Goal: Information Seeking & Learning: Check status

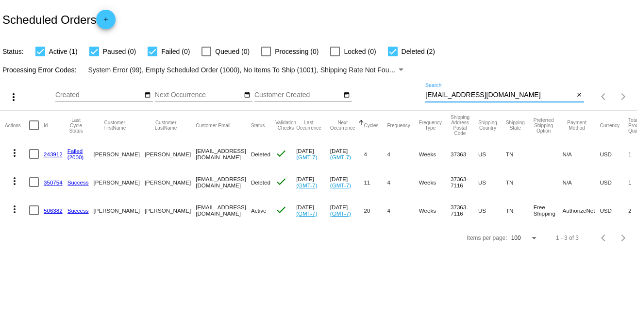
drag, startPoint x: 466, startPoint y: 95, endPoint x: 386, endPoint y: 95, distance: 80.1
click at [379, 95] on div "more_vert Sep Jan Feb Mar [DATE]" at bounding box center [318, 93] width 637 height 34
paste input "[EMAIL_ADDRESS][DOMAIN_NAME]"
click at [521, 94] on app-dashboard-scheduled-orders "Scheduled Orders add Status: Active (1) Paused (0) Failed (0) Queued (0) Proces…" at bounding box center [318, 125] width 637 height 251
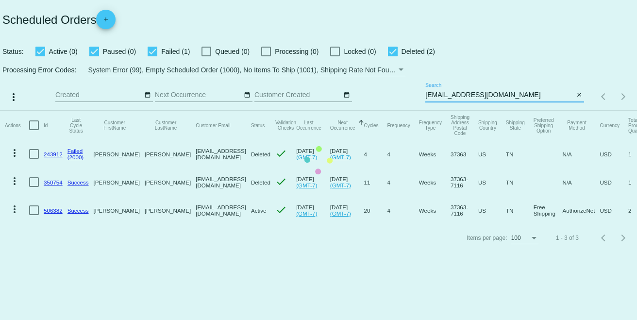
type input "[EMAIL_ADDRESS][DOMAIN_NAME]"
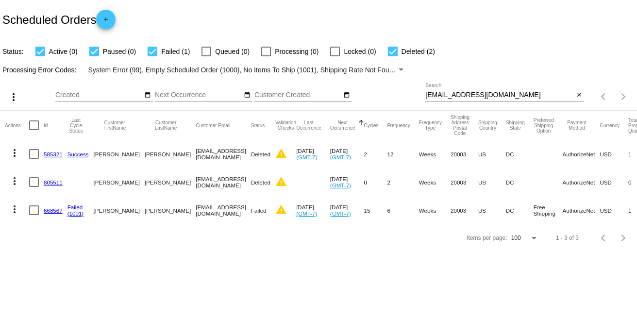
click at [44, 209] on link "668567" at bounding box center [53, 210] width 19 height 6
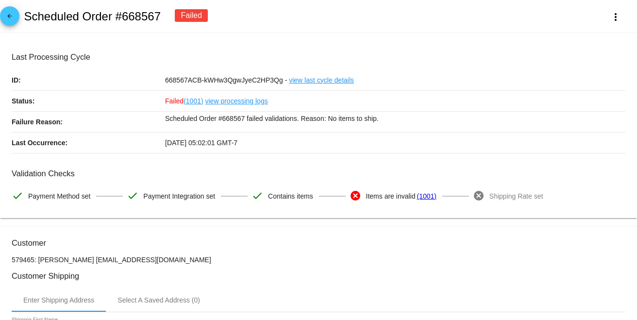
click at [241, 102] on link "view processing logs" at bounding box center [236, 101] width 63 height 20
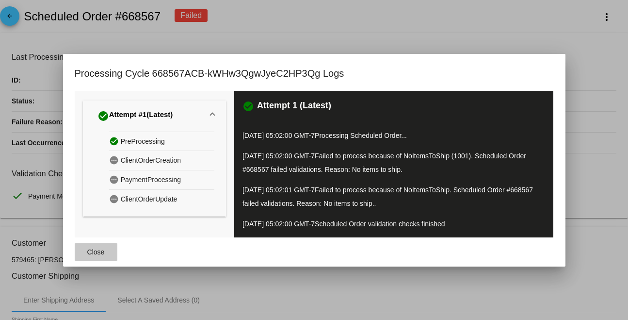
click at [99, 250] on span "Close" at bounding box center [95, 252] width 17 height 8
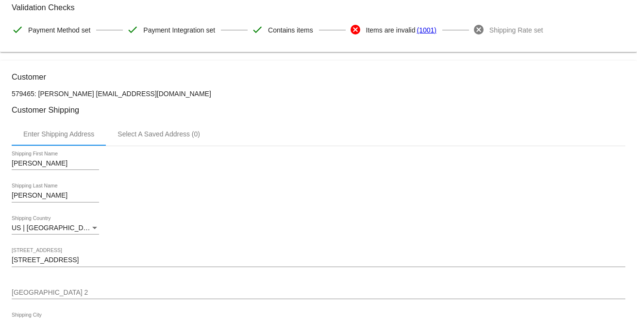
scroll to position [215, 0]
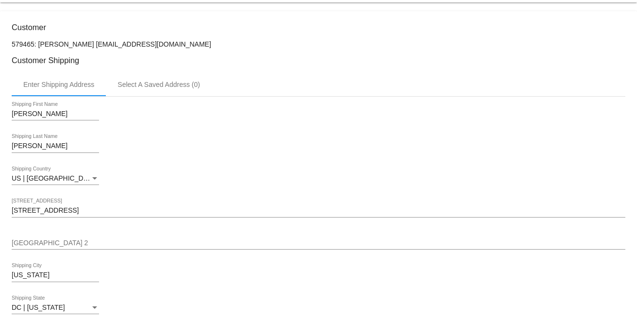
drag, startPoint x: 171, startPoint y: 47, endPoint x: 88, endPoint y: 48, distance: 83.0
click at [88, 48] on p "579465: [PERSON_NAME] [EMAIL_ADDRESS][DOMAIN_NAME]" at bounding box center [318, 44] width 613 height 8
copy p "[EMAIL_ADDRESS][DOMAIN_NAME]"
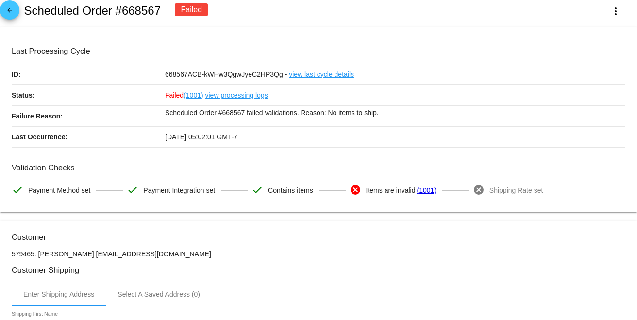
scroll to position [0, 0]
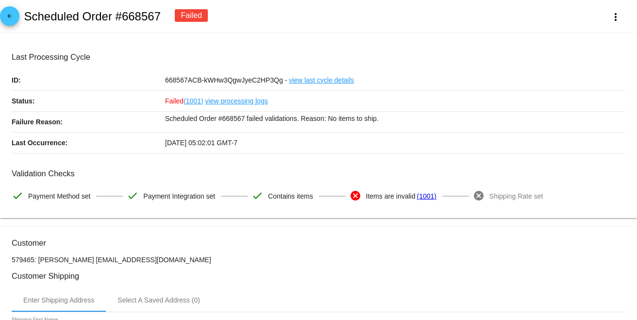
drag, startPoint x: 157, startPoint y: 20, endPoint x: 23, endPoint y: 18, distance: 134.4
click at [23, 18] on div "arrow_back Scheduled Order #668567 Failed more_vert" at bounding box center [318, 16] width 637 height 33
copy h2 "Scheduled Order #668567"
click at [259, 100] on link "view processing logs" at bounding box center [236, 101] width 63 height 20
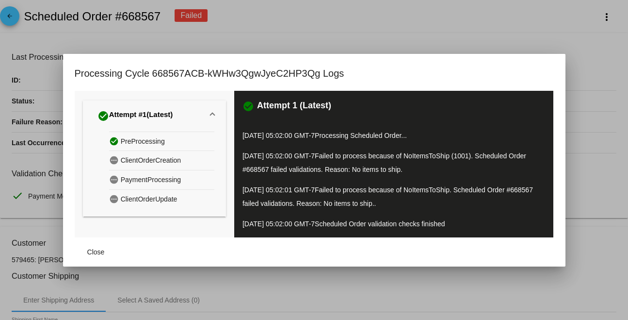
click at [566, 124] on mat-dialog-content "check_circle Attempt #1 (Latest) check_circle PreProcessing pending ClientOrder…" at bounding box center [314, 164] width 503 height 147
click at [612, 119] on div at bounding box center [314, 160] width 628 height 320
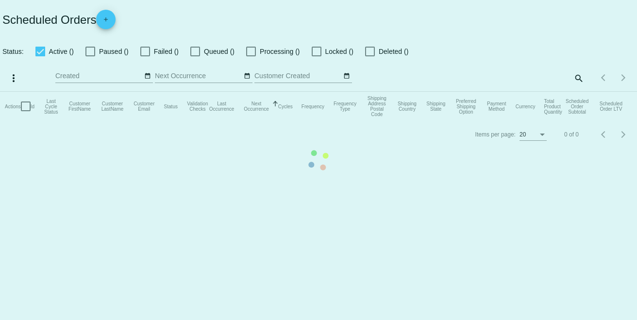
checkbox input "true"
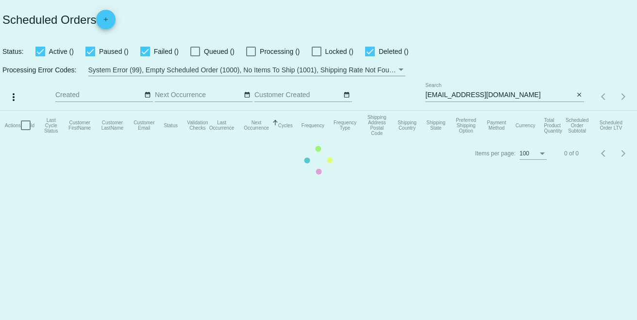
drag, startPoint x: 517, startPoint y: 92, endPoint x: 506, endPoint y: 92, distance: 11.2
click at [506, 111] on mat-table "Actions Id Last Cycle Status Customer FirstName Customer LastName Customer Emai…" at bounding box center [318, 125] width 637 height 29
click at [495, 111] on mat-table "Actions Id Last Cycle Status Customer FirstName Customer LastName Customer Emai…" at bounding box center [318, 125] width 637 height 29
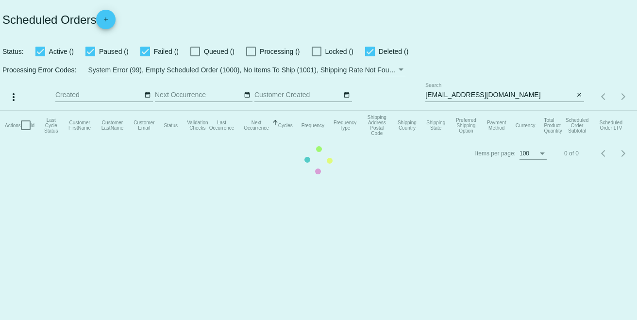
click at [495, 111] on mat-table "Actions Id Last Cycle Status Customer FirstName Customer LastName Customer Emai…" at bounding box center [318, 125] width 637 height 29
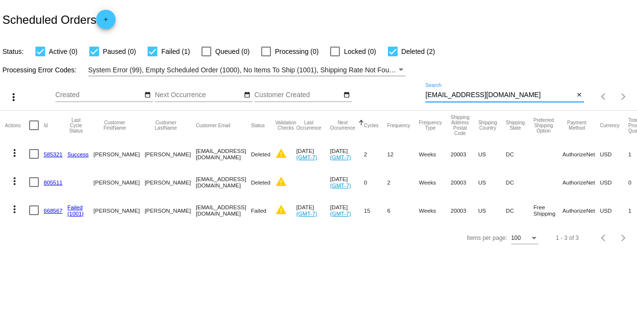
drag, startPoint x: 510, startPoint y: 96, endPoint x: 371, endPoint y: 102, distance: 138.9
click at [371, 102] on div "more_vert Sep Jan Feb Mar [DATE]" at bounding box center [318, 93] width 637 height 34
paste input "[EMAIL_ADDRESS][DOMAIN_NAME]"
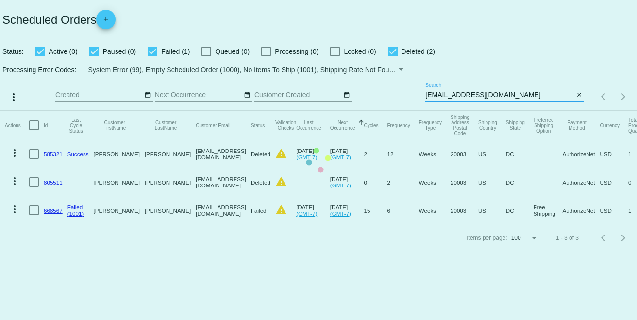
type input "[EMAIL_ADDRESS][DOMAIN_NAME]"
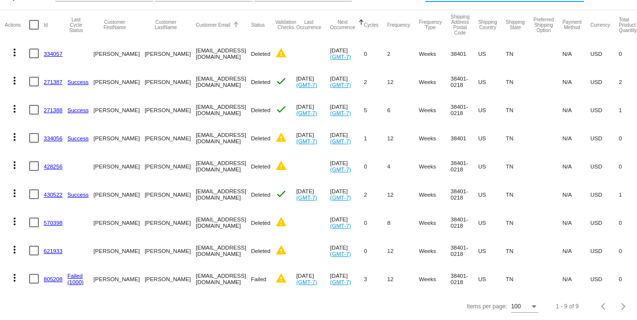
scroll to position [108, 0]
click at [48, 276] on link "805208" at bounding box center [53, 279] width 19 height 6
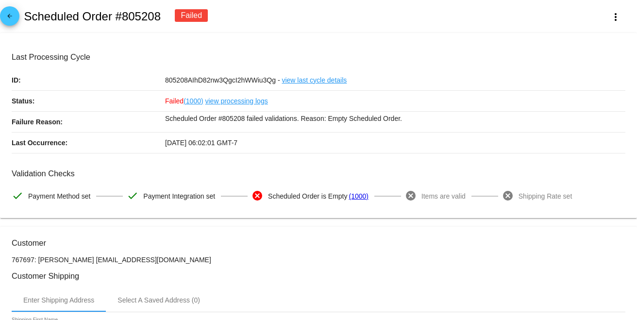
drag, startPoint x: 165, startPoint y: 16, endPoint x: 25, endPoint y: 15, distance: 139.8
click at [25, 15] on div "arrow_back Scheduled Order #805208 Failed more_vert" at bounding box center [318, 16] width 637 height 33
copy h2 "Scheduled Order #805208"
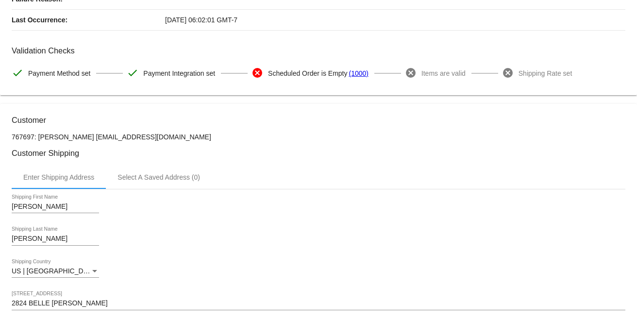
scroll to position [162, 0]
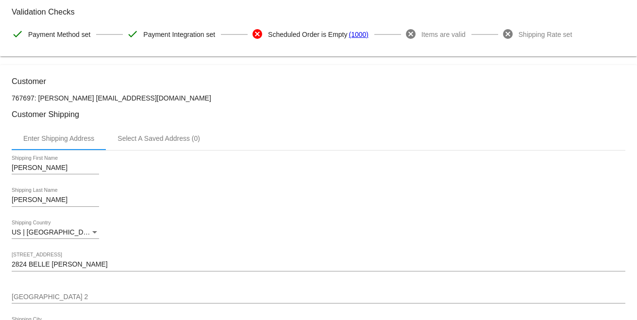
drag, startPoint x: 165, startPoint y: 98, endPoint x: 88, endPoint y: 100, distance: 77.2
click at [88, 100] on p "767697: [PERSON_NAME] [EMAIL_ADDRESS][DOMAIN_NAME]" at bounding box center [318, 98] width 613 height 8
copy p "[EMAIL_ADDRESS][DOMAIN_NAME]"
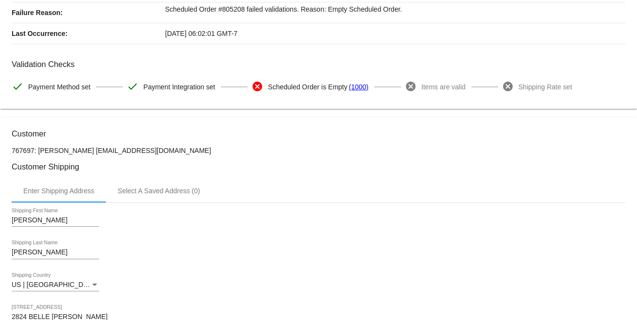
scroll to position [108, 0]
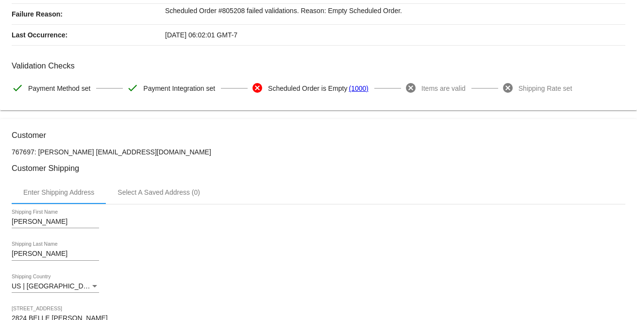
drag, startPoint x: 172, startPoint y: 156, endPoint x: 89, endPoint y: 154, distance: 83.0
click at [89, 154] on p "767697: [PERSON_NAME] [EMAIL_ADDRESS][DOMAIN_NAME]" at bounding box center [318, 152] width 613 height 8
copy p "[EMAIL_ADDRESS][DOMAIN_NAME]"
drag, startPoint x: 84, startPoint y: 152, endPoint x: 39, endPoint y: 152, distance: 45.6
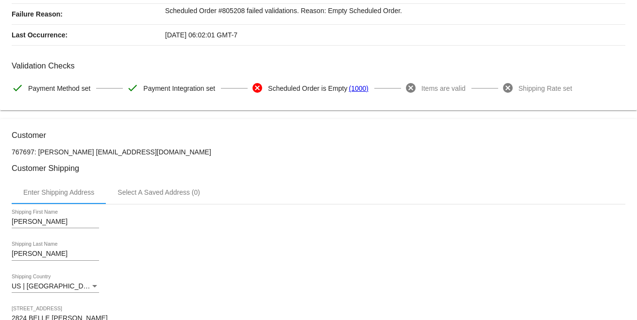
click at [39, 152] on p "767697: [PERSON_NAME] [EMAIL_ADDRESS][DOMAIN_NAME]" at bounding box center [318, 152] width 613 height 8
copy p "[PERSON_NAME]"
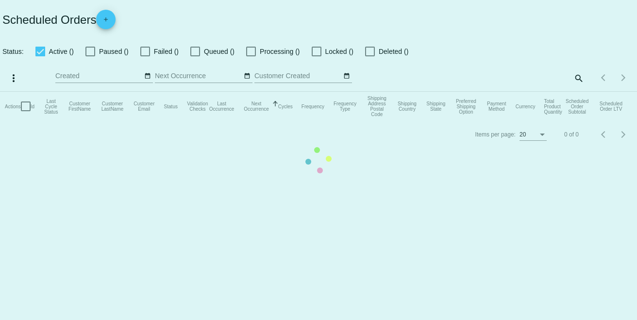
checkbox input "true"
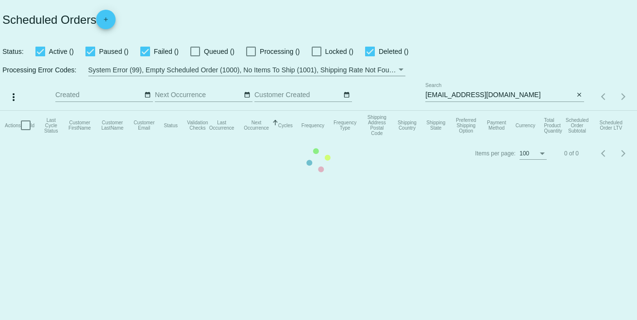
click at [507, 111] on mat-table "Actions Id Last Cycle Status Customer FirstName Customer LastName Customer Emai…" at bounding box center [318, 125] width 637 height 29
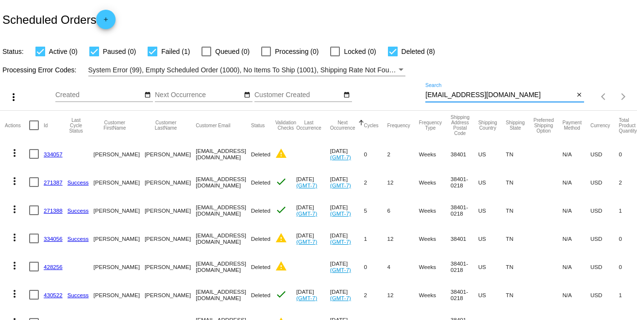
paste input "[EMAIL_ADDRESS]"
drag, startPoint x: 507, startPoint y: 95, endPoint x: 392, endPoint y: 84, distance: 115.5
click at [392, 84] on div "more_vert Sep Jan Feb Mar [DATE]" at bounding box center [318, 93] width 637 height 34
type input "[EMAIL_ADDRESS][DOMAIN_NAME]"
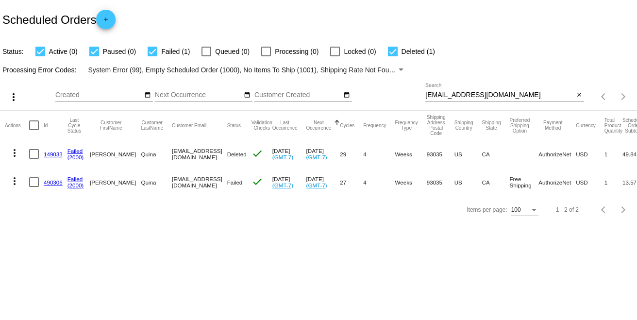
click at [53, 181] on link "490306" at bounding box center [53, 182] width 19 height 6
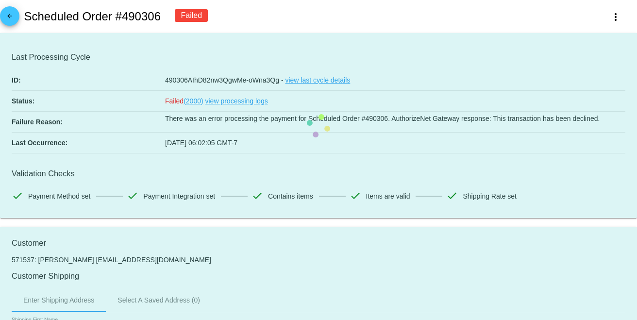
drag, startPoint x: 165, startPoint y: 20, endPoint x: 25, endPoint y: 20, distance: 140.2
click at [25, 20] on div "arrow_back Scheduled Order #490306 Failed more_vert" at bounding box center [318, 16] width 637 height 33
copy h2 "Scheduled Order #490306"
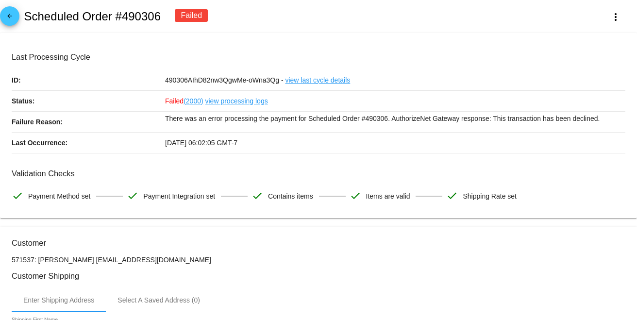
scroll to position [162, 0]
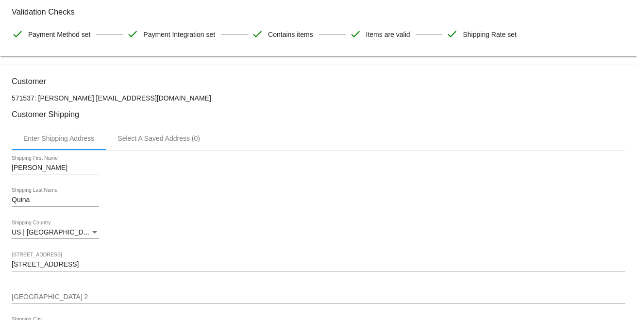
drag, startPoint x: 127, startPoint y: 96, endPoint x: 73, endPoint y: 99, distance: 53.9
click at [73, 99] on p "571537: [PERSON_NAME] [EMAIL_ADDRESS][DOMAIN_NAME]" at bounding box center [318, 98] width 613 height 8
copy p "[EMAIL_ADDRESS][DOMAIN_NAME]"
drag, startPoint x: 72, startPoint y: 99, endPoint x: 39, endPoint y: 96, distance: 33.1
click at [39, 96] on p "571537: [PERSON_NAME] [EMAIL_ADDRESS][DOMAIN_NAME]" at bounding box center [318, 98] width 613 height 8
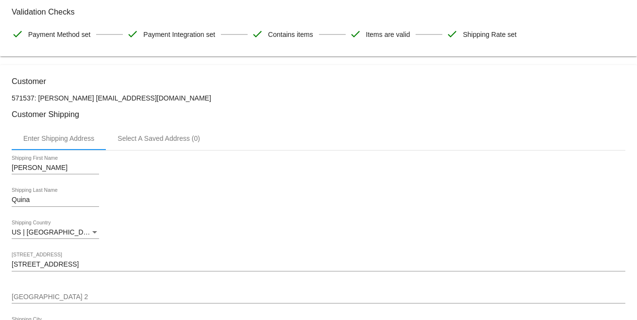
copy p "[PERSON_NAME]"
drag, startPoint x: 140, startPoint y: 96, endPoint x: 75, endPoint y: 99, distance: 65.1
click at [75, 99] on p "571537: [PERSON_NAME] [EMAIL_ADDRESS][DOMAIN_NAME]" at bounding box center [318, 98] width 613 height 8
copy p "[EMAIL_ADDRESS][DOMAIN_NAME]"
